Goal: Information Seeking & Learning: Learn about a topic

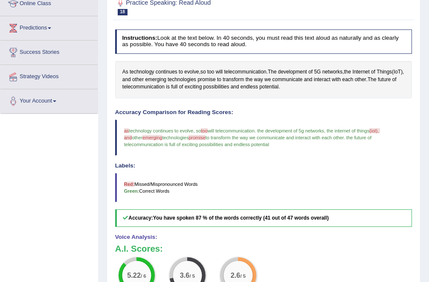
scroll to position [128, 0]
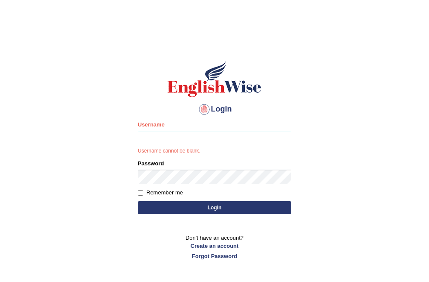
click at [174, 203] on button "Login" at bounding box center [215, 207] width 154 height 13
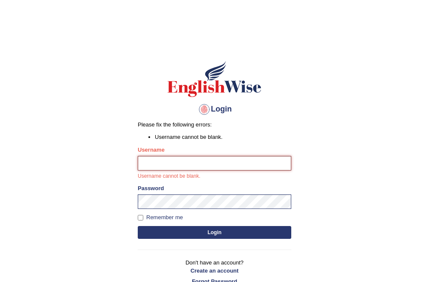
click at [155, 166] on input "Username" at bounding box center [215, 163] width 154 height 15
type input "Bhekimpilo"
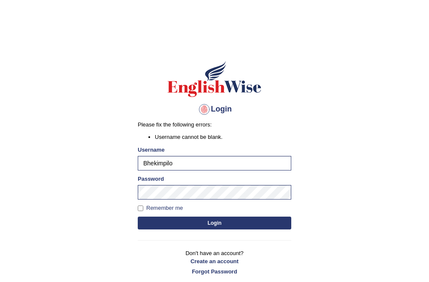
click at [188, 226] on button "Login" at bounding box center [215, 222] width 154 height 13
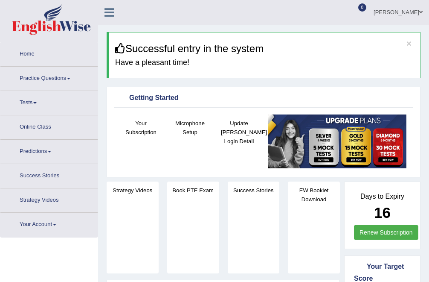
click at [54, 78] on link "Practice Questions" at bounding box center [48, 77] width 97 height 21
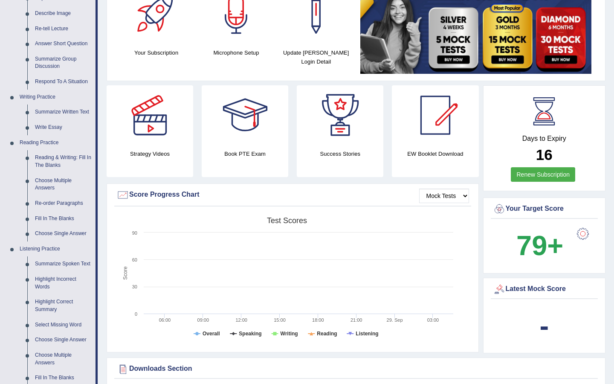
scroll to position [204, 0]
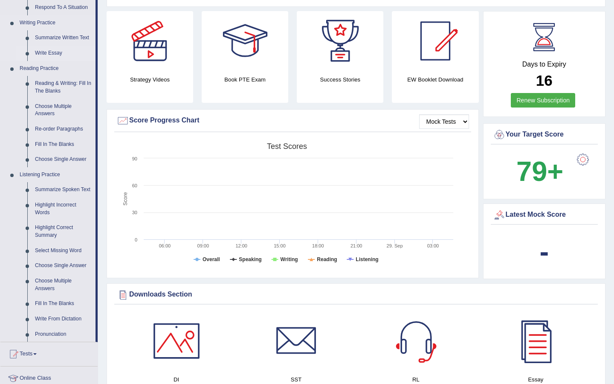
click at [52, 50] on link "Write Essay" at bounding box center [63, 53] width 64 height 15
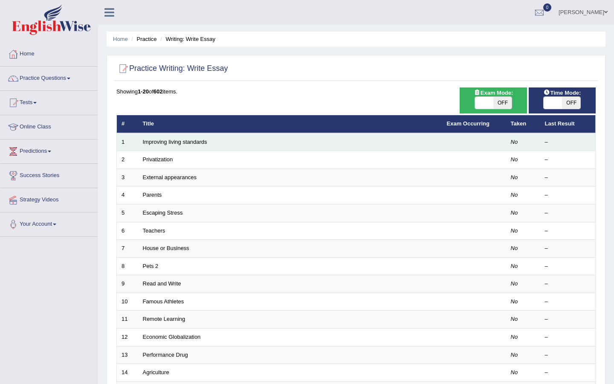
click at [151, 137] on td "Improving living standards" at bounding box center [290, 142] width 304 height 18
click at [155, 141] on link "Improving living standards" at bounding box center [175, 142] width 64 height 6
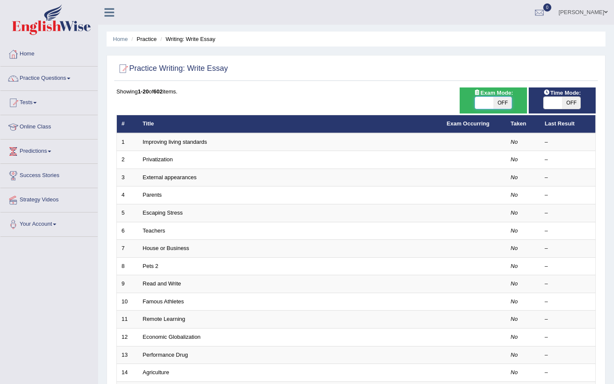
click at [483, 106] on span at bounding box center [484, 103] width 18 height 12
checkbox input "true"
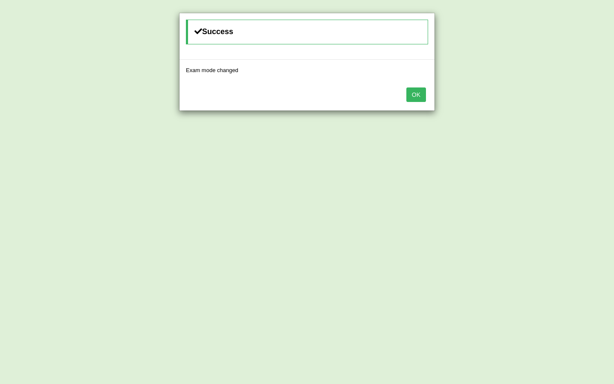
click at [414, 93] on button "OK" at bounding box center [417, 94] width 20 height 15
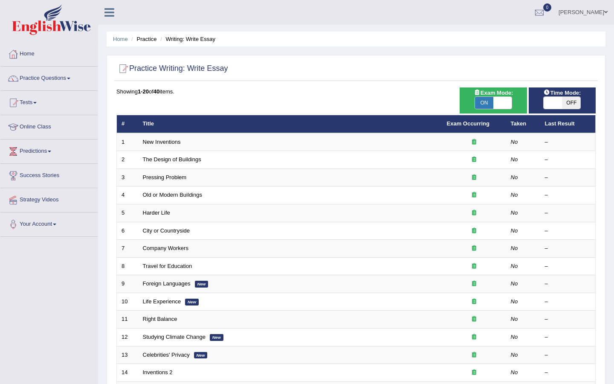
click at [167, 141] on link "New Inventions" at bounding box center [162, 142] width 38 height 6
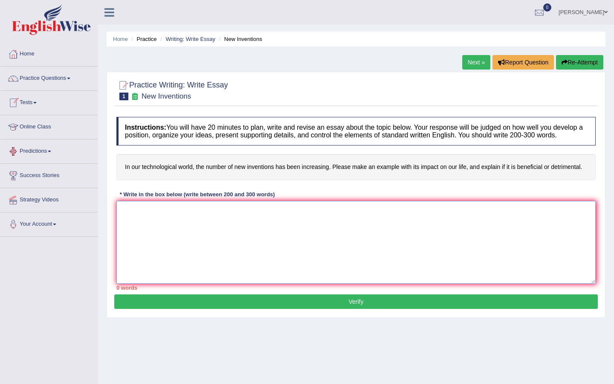
click at [200, 227] on textarea at bounding box center [355, 242] width 479 height 83
click at [51, 78] on link "Practice Questions" at bounding box center [48, 77] width 97 height 21
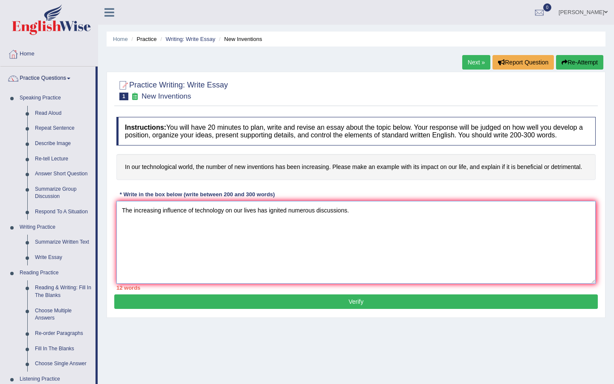
click at [371, 221] on textarea "The increasing influence of technology on our lives has ignited numerous discus…" at bounding box center [355, 242] width 479 height 83
type textarea "The increasing influence of technology on our lives has ignited numerous discus…"
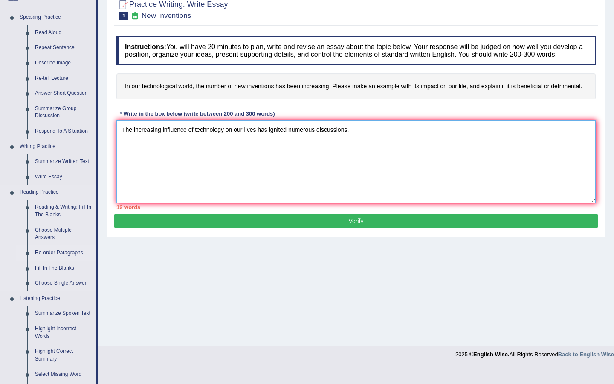
scroll to position [78, 0]
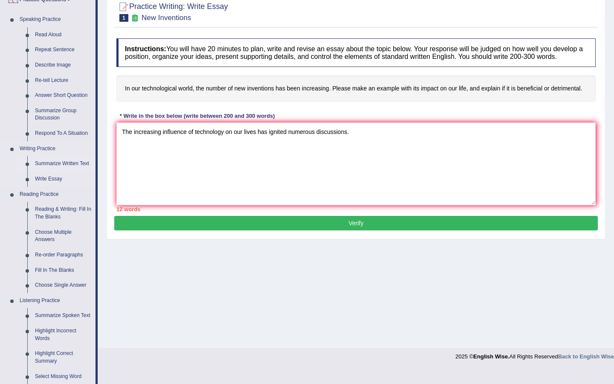
click at [58, 161] on link "Summarize Written Text" at bounding box center [63, 163] width 64 height 15
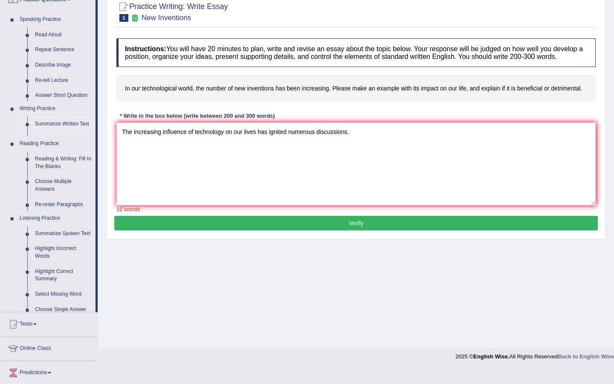
scroll to position [64, 0]
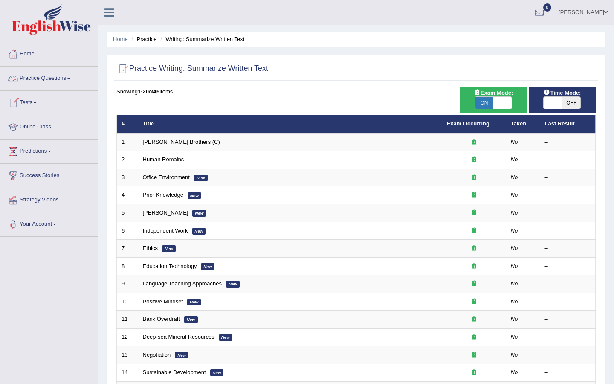
click at [47, 76] on link "Practice Questions" at bounding box center [48, 77] width 97 height 21
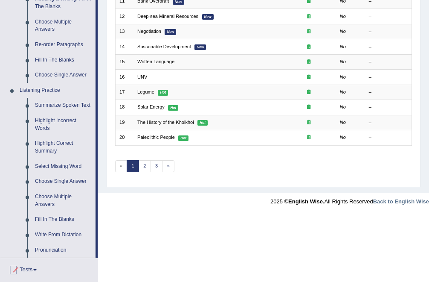
scroll to position [289, 0]
